Goal: Task Accomplishment & Management: Complete application form

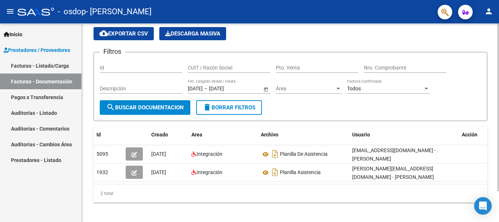
scroll to position [37, 0]
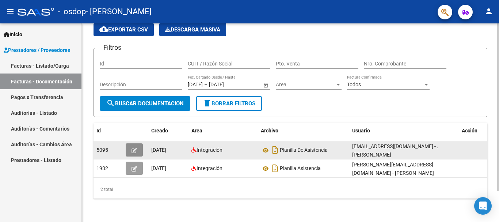
click at [134, 147] on icon "button" at bounding box center [133, 149] width 5 height 5
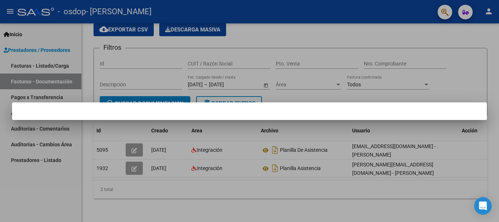
click at [377, 207] on div at bounding box center [249, 111] width 499 height 222
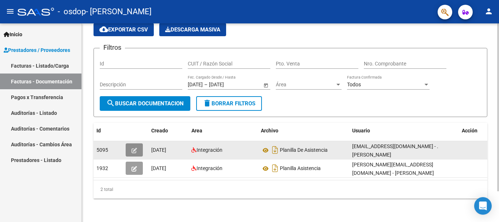
click at [136, 147] on icon "button" at bounding box center [133, 149] width 5 height 5
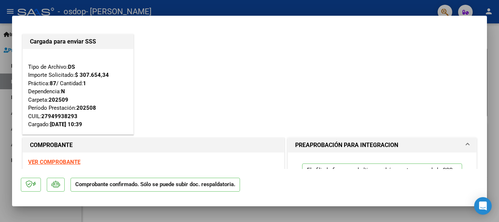
click at [66, 161] on strong "VER COMPROBANTE" at bounding box center [54, 161] width 52 height 7
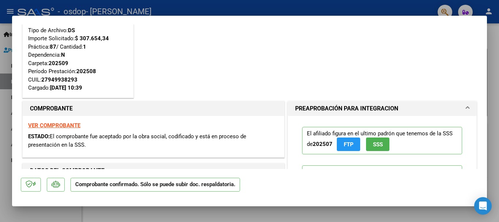
click at [491, 53] on div at bounding box center [249, 111] width 499 height 222
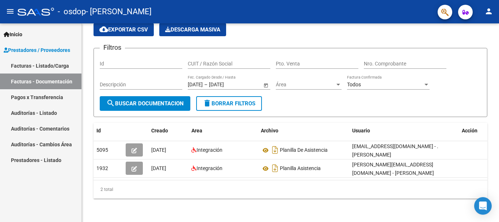
click at [51, 63] on link "Facturas - Listado/Carga" at bounding box center [40, 66] width 81 height 16
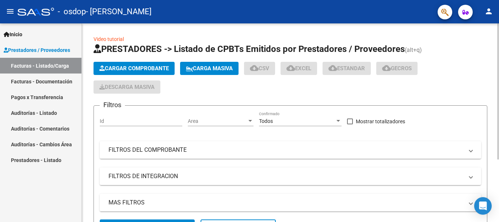
click at [136, 68] on span "Cargar Comprobante" at bounding box center [133, 68] width 69 height 7
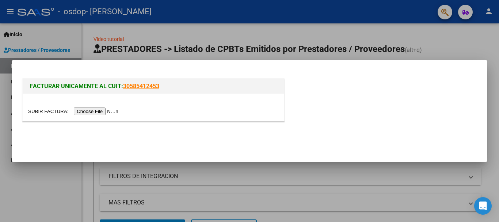
click at [104, 112] on input "file" at bounding box center [74, 111] width 92 height 8
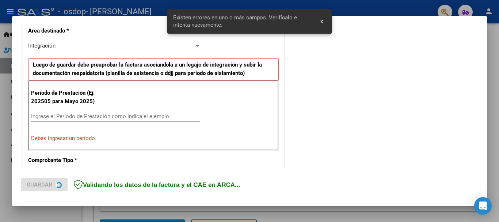
scroll to position [182, 0]
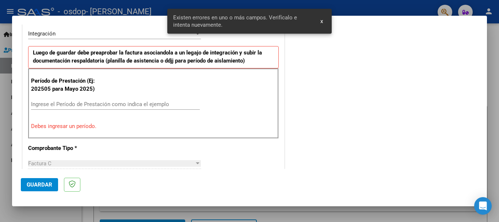
click at [323, 22] on mat-dialog-container "COMPROBANTE VER COMPROBANTE El comprobante fue leído exitosamente. DATOS DEL CO…" at bounding box center [249, 111] width 475 height 190
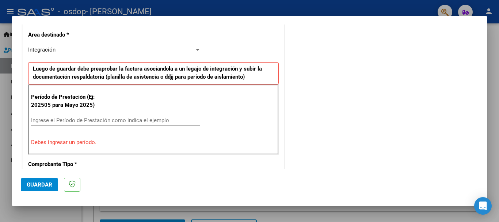
scroll to position [183, 0]
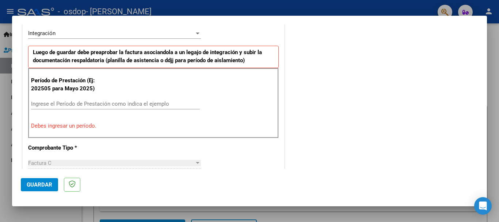
click at [139, 103] on input "Ingrese el Período de Prestación como indica el ejemplo" at bounding box center [115, 103] width 169 height 7
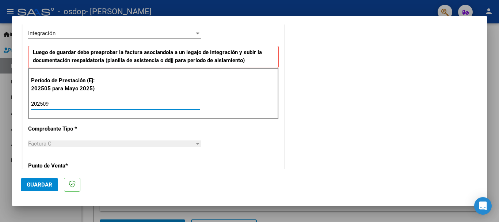
type input "202509"
click at [124, 161] on div "CUIT * 27-32445579-0 Ingresar CUIT ANALISIS PRESTADOR [PERSON_NAME] [PERSON_NAM…" at bounding box center [153, 207] width 261 height 549
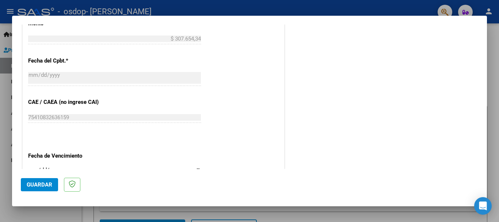
scroll to position [438, 0]
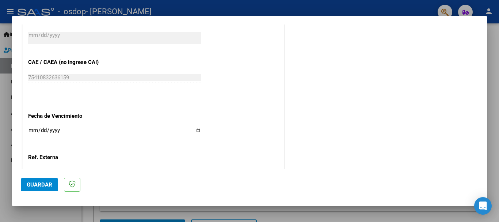
click at [195, 132] on input "Ingresar la fecha" at bounding box center [114, 133] width 173 height 12
type input "[DATE]"
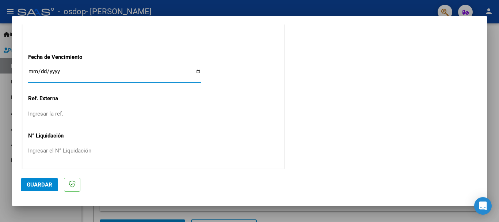
scroll to position [498, 0]
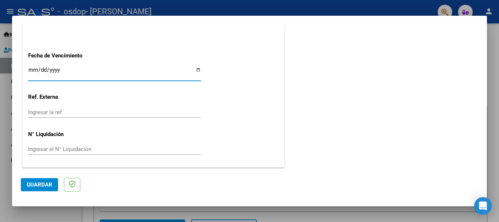
click at [41, 181] on span "Guardar" at bounding box center [40, 184] width 26 height 7
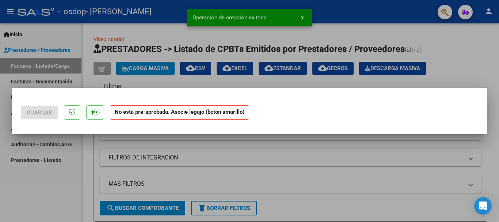
scroll to position [0, 0]
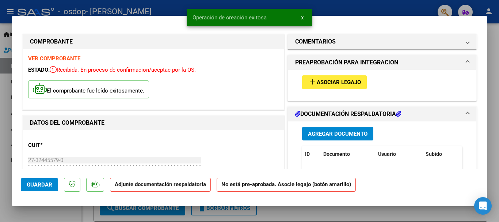
click at [346, 83] on span "Asociar Legajo" at bounding box center [339, 82] width 44 height 7
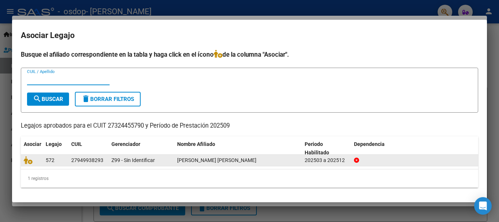
click at [233, 159] on span "[PERSON_NAME] [PERSON_NAME]" at bounding box center [216, 160] width 79 height 6
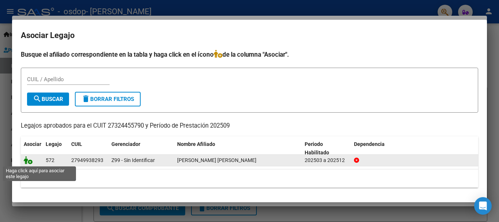
click at [28, 160] on icon at bounding box center [28, 160] width 9 height 8
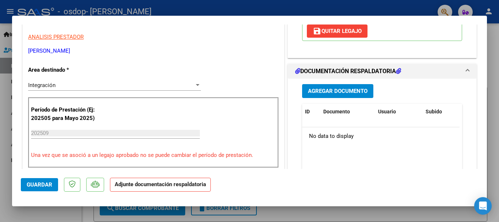
scroll to position [144, 0]
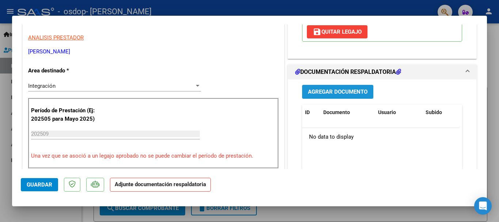
click at [355, 89] on span "Agregar Documento" at bounding box center [338, 92] width 60 height 7
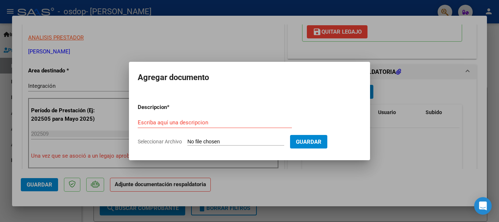
click at [249, 139] on input "Seleccionar Archivo" at bounding box center [235, 141] width 97 height 7
type input "C:\fakepath\planilla septiembre.jpg"
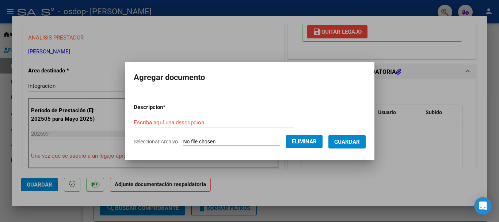
click at [359, 141] on span "Guardar" at bounding box center [347, 141] width 26 height 7
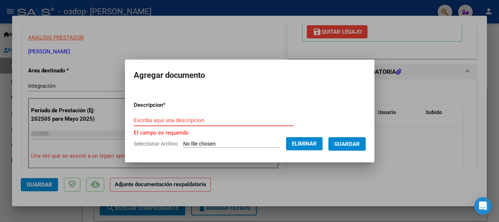
click at [213, 121] on input "Escriba aquí una descripcion" at bounding box center [214, 120] width 160 height 7
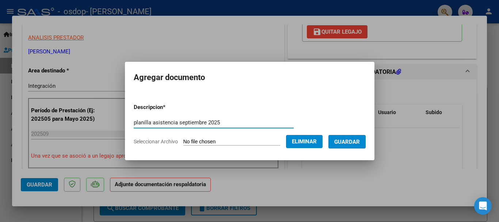
type input "planilla asistencia septiembre 2025"
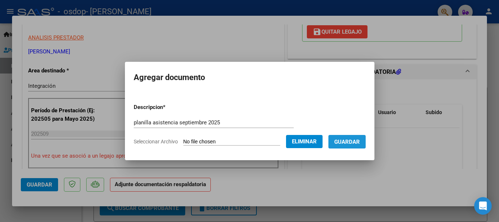
click at [360, 140] on span "Guardar" at bounding box center [347, 141] width 26 height 7
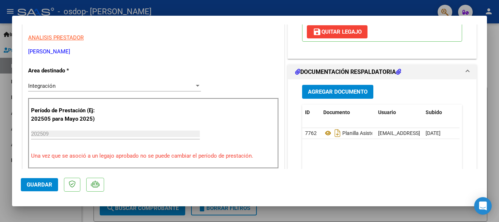
click at [292, 174] on mat-dialog-actions "Guardar" at bounding box center [249, 183] width 457 height 29
click at [49, 185] on span "Guardar" at bounding box center [40, 184] width 26 height 7
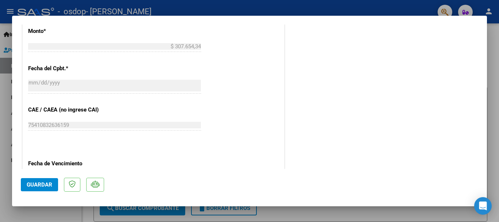
scroll to position [509, 0]
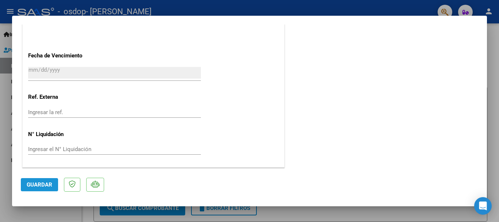
click at [48, 180] on button "Guardar" at bounding box center [39, 184] width 37 height 13
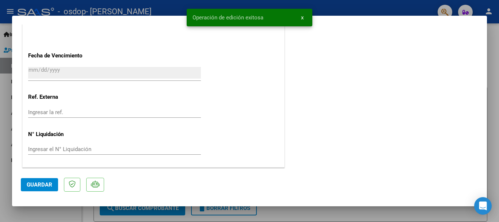
click at [489, 40] on div at bounding box center [249, 111] width 499 height 222
type input "$ 0,00"
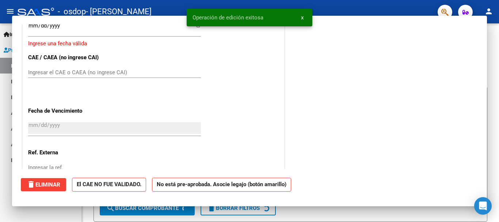
scroll to position [565, 0]
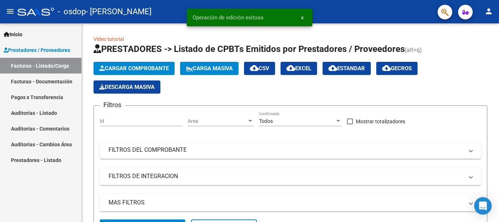
click at [32, 80] on link "Facturas - Documentación" at bounding box center [40, 81] width 81 height 16
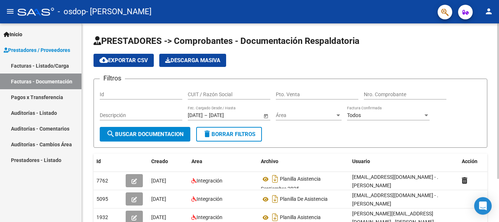
scroll to position [37, 0]
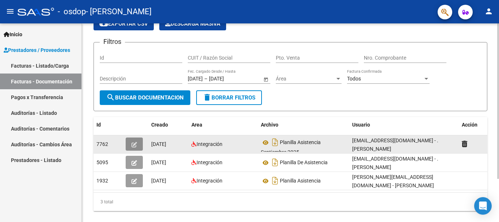
click at [138, 145] on button "button" at bounding box center [134, 143] width 17 height 13
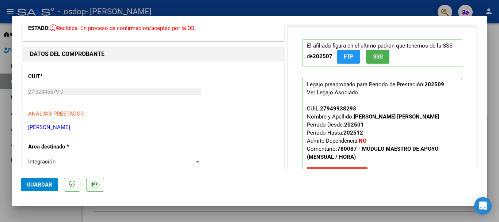
scroll to position [0, 0]
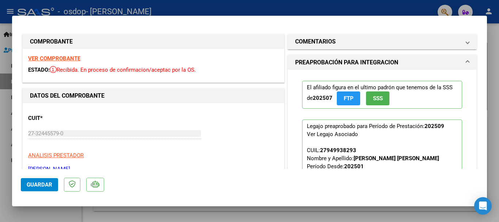
click at [497, 53] on div at bounding box center [249, 111] width 499 height 222
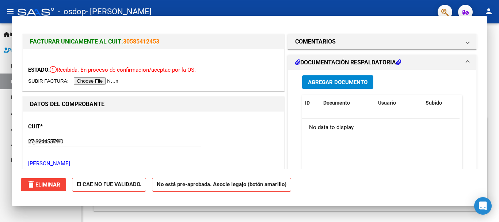
type input "$ 0,00"
